Goal: Use online tool/utility: Utilize a website feature to perform a specific function

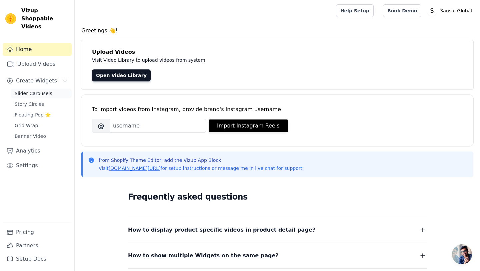
click at [59, 89] on link "Slider Carousels" at bounding box center [41, 93] width 61 height 9
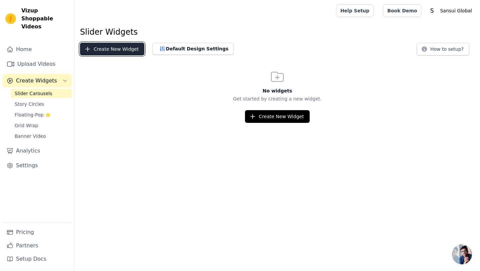
click at [126, 51] on button "Create New Widget" at bounding box center [112, 49] width 64 height 13
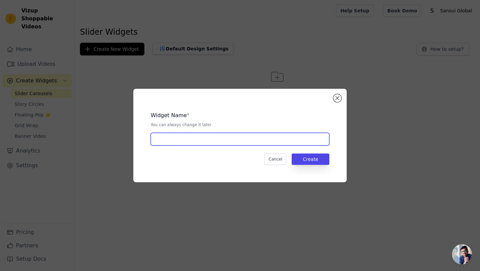
click at [226, 145] on input "text" at bounding box center [240, 139] width 179 height 13
type input "slider video"
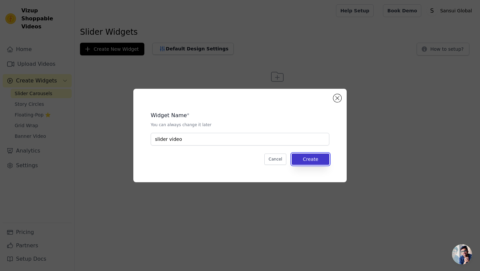
click at [315, 160] on button "Create" at bounding box center [311, 158] width 38 height 11
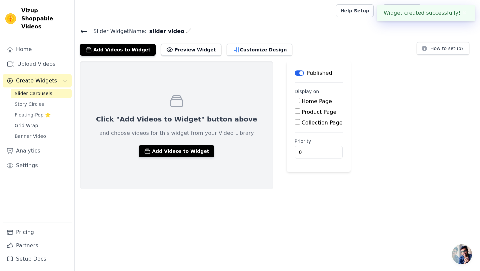
click at [302, 114] on label "Product Page" at bounding box center [319, 112] width 35 height 6
click at [300, 114] on input "Product Page" at bounding box center [297, 110] width 5 height 5
checkbox input "true"
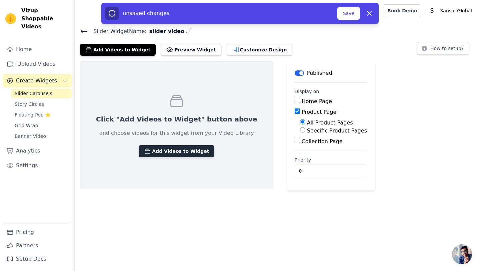
click at [191, 150] on button "Add Videos to Widget" at bounding box center [177, 151] width 76 height 12
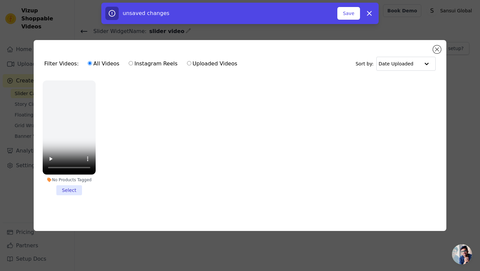
click at [72, 189] on li "No Products Tagged Select" at bounding box center [69, 137] width 53 height 115
click at [0, 0] on input "No Products Tagged Select" at bounding box center [0, 0] width 0 height 0
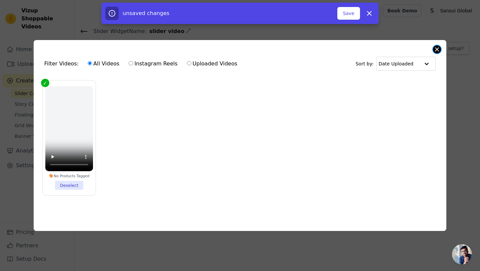
click at [437, 48] on button "Close modal" at bounding box center [437, 49] width 8 height 8
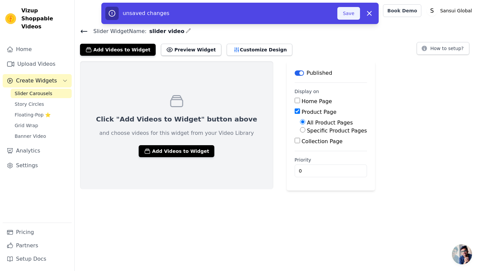
click at [349, 15] on button "Save" at bounding box center [348, 13] width 23 height 13
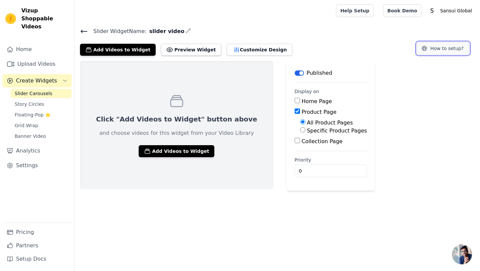
click at [430, 49] on button "How to setup?" at bounding box center [443, 48] width 53 height 13
